Goal: Information Seeking & Learning: Stay updated

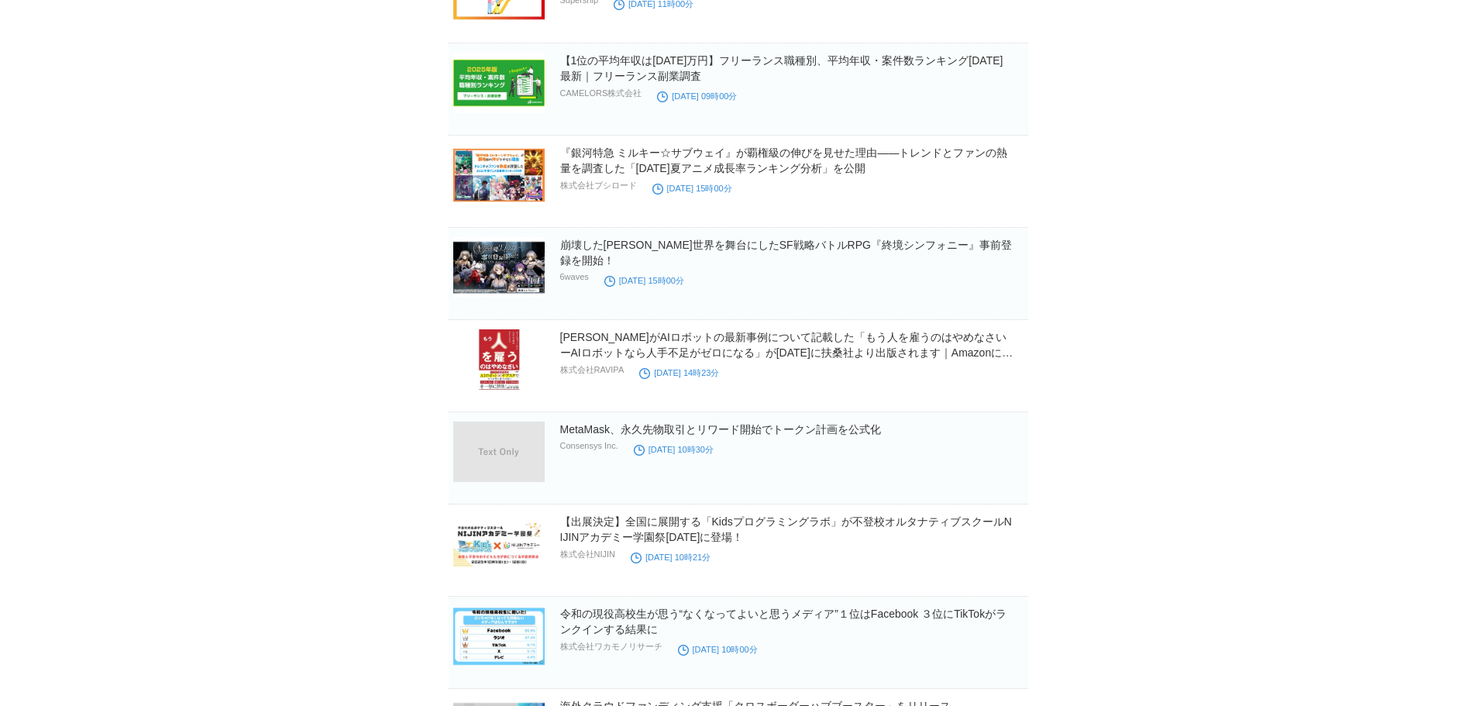
scroll to position [1162, 0]
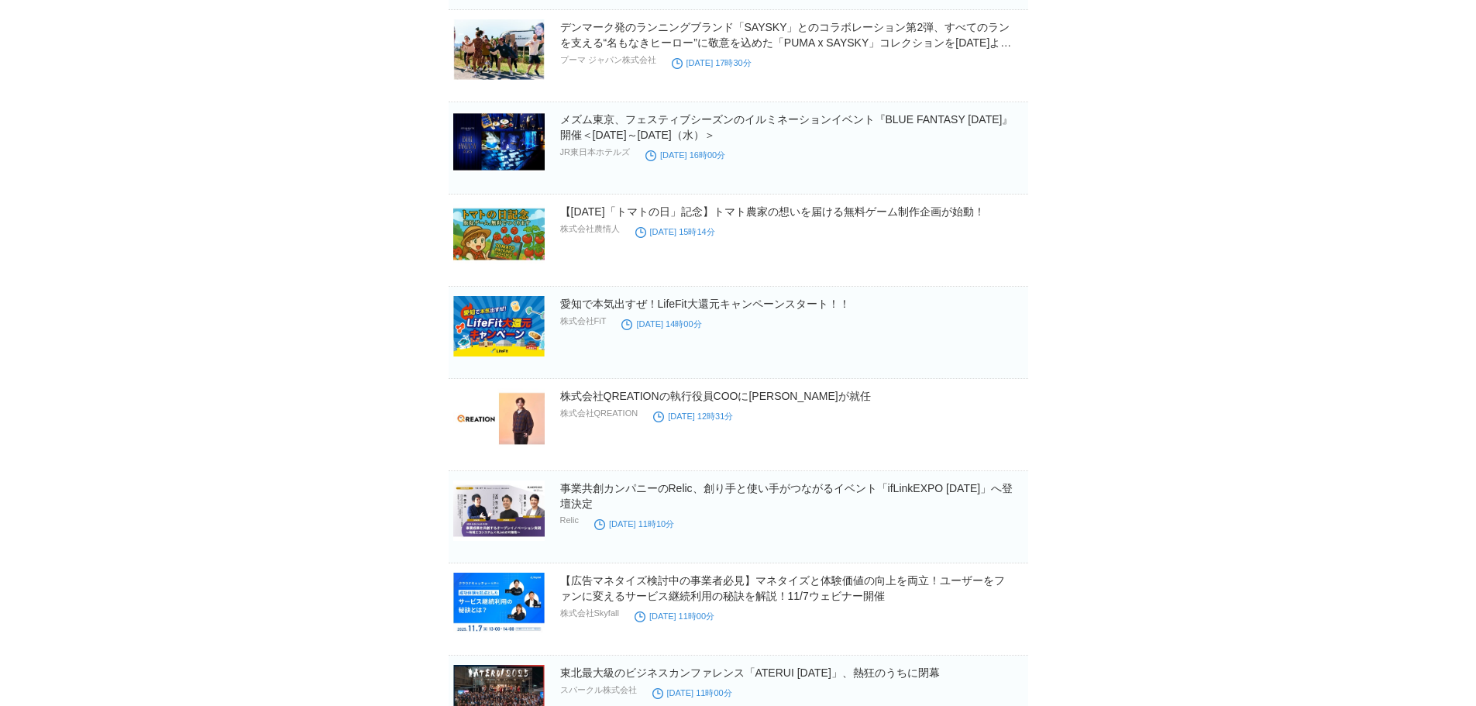
scroll to position [0, 0]
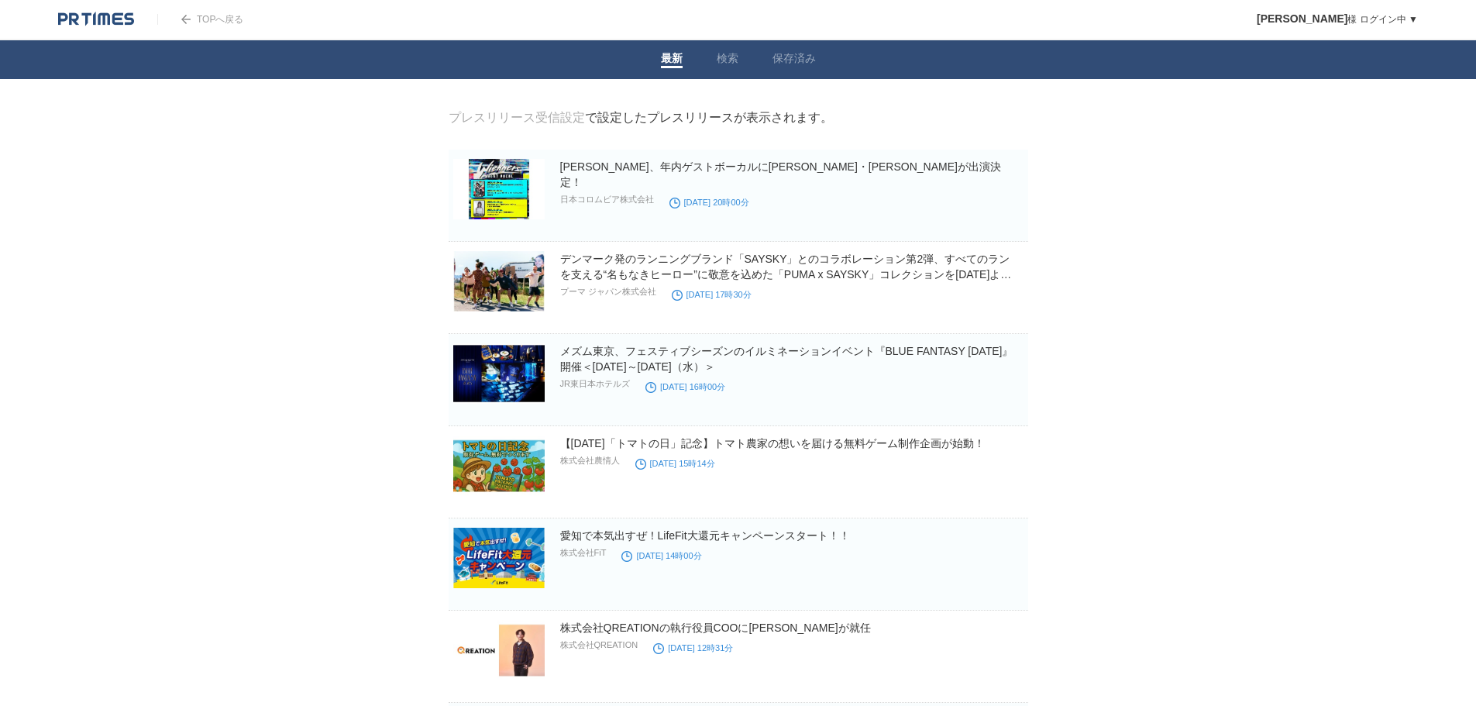
click at [332, 12] on header "TOPへ戻る [PERSON_NAME] ログイン中 ▼ プレスリリース受信設定 フォロー 除外リスト アカウント設定 閲覧履歴 退会手続き PR TIMES…" at bounding box center [738, 20] width 1476 height 40
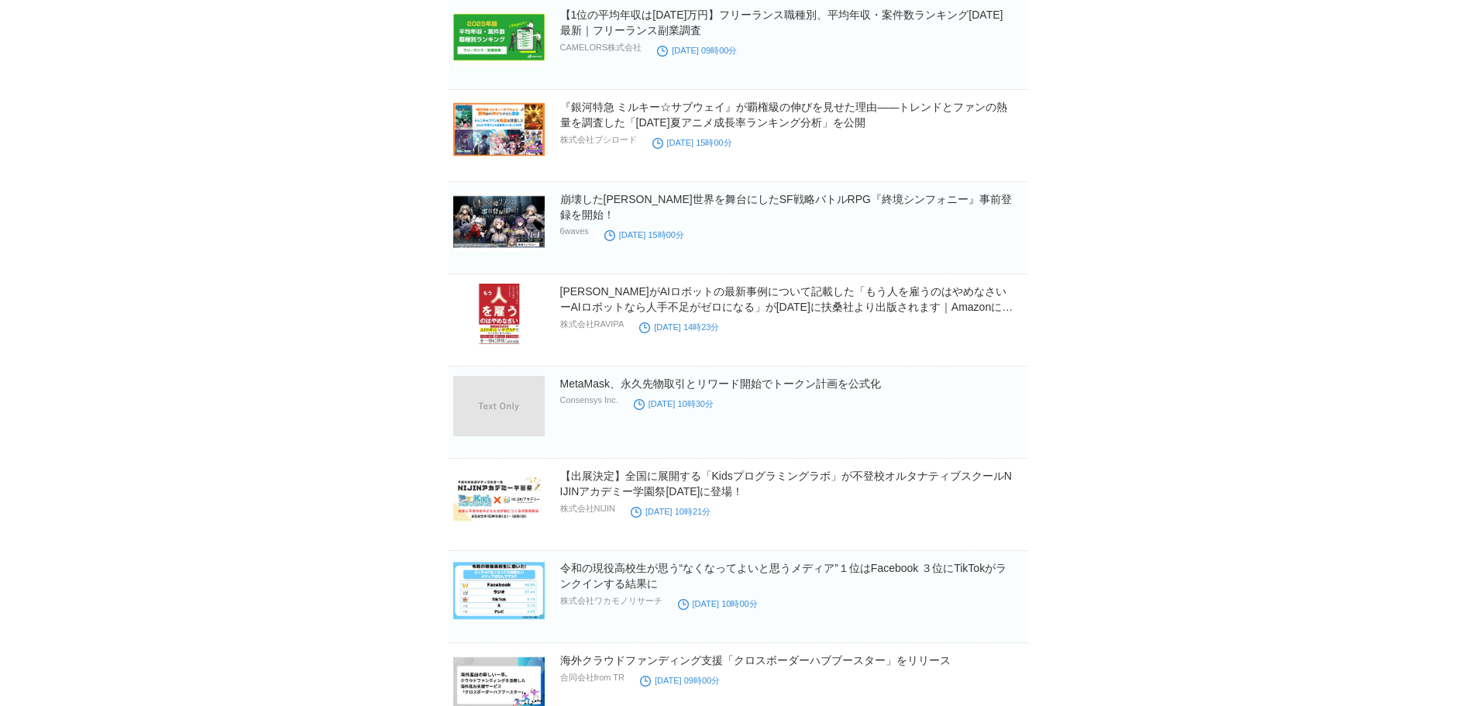
scroll to position [1162, 0]
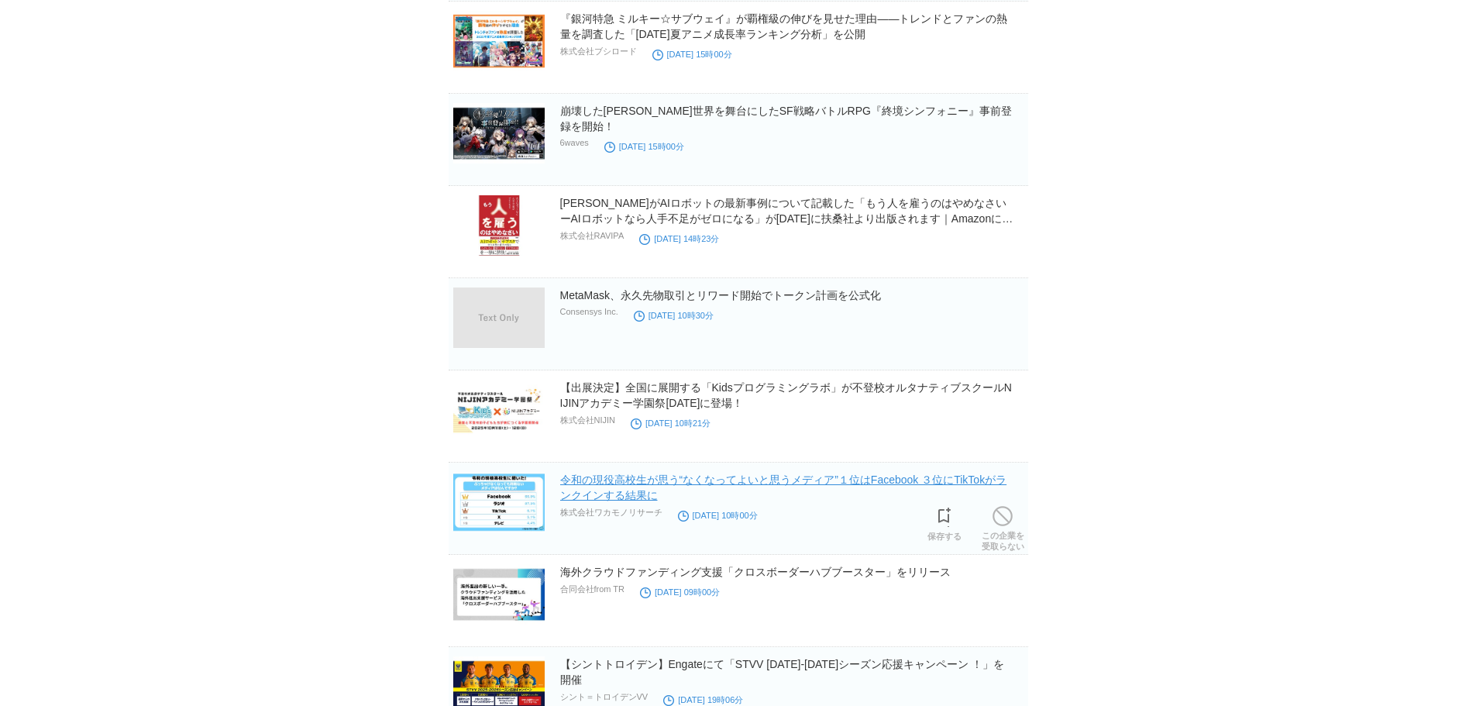
click at [689, 480] on link "令和の現役高校生が思う“なくなってよいと思うメディア”１位はFacebook ３位にTikTokがランクインする結果に" at bounding box center [783, 487] width 447 height 28
